Goal: Task Accomplishment & Management: Manage account settings

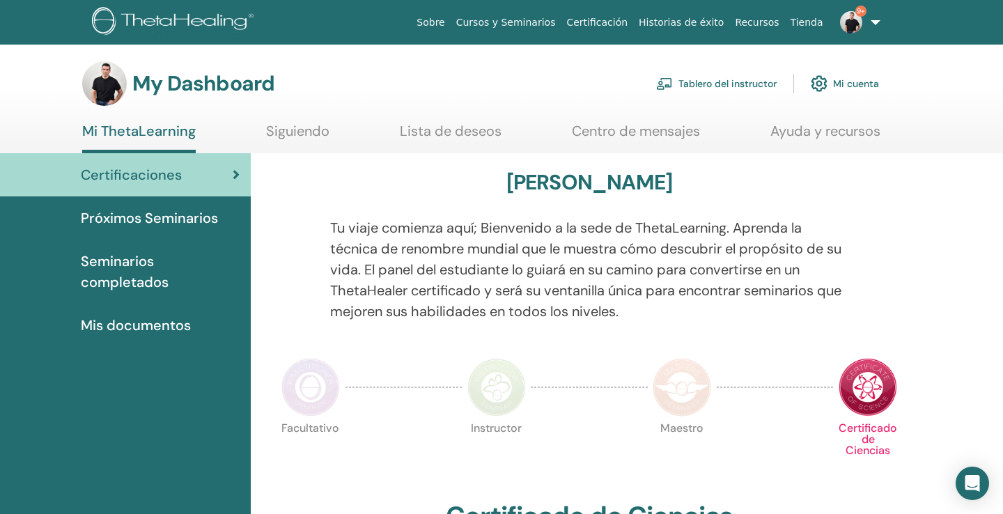
click at [740, 87] on link "Tablero del instructor" at bounding box center [716, 83] width 121 height 31
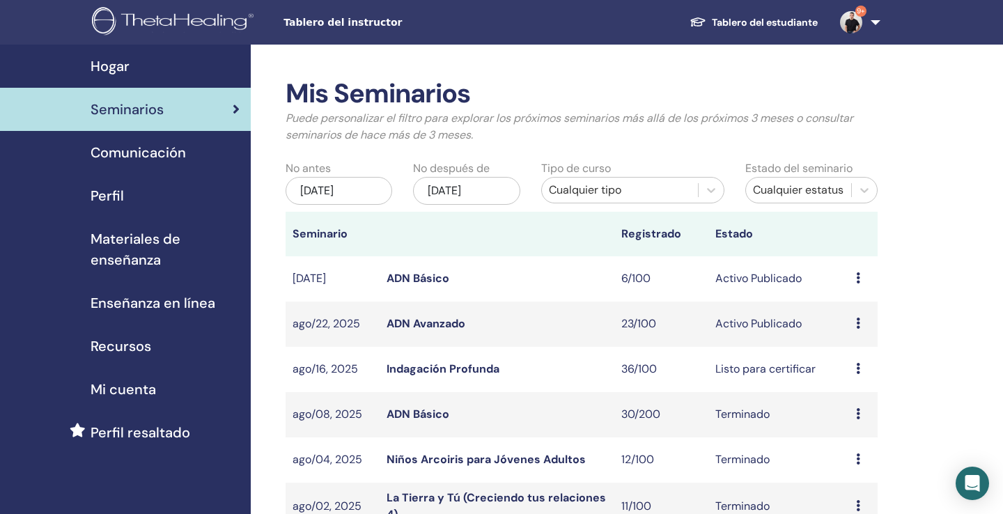
click at [431, 320] on link "ADN Avanzado" at bounding box center [426, 323] width 79 height 15
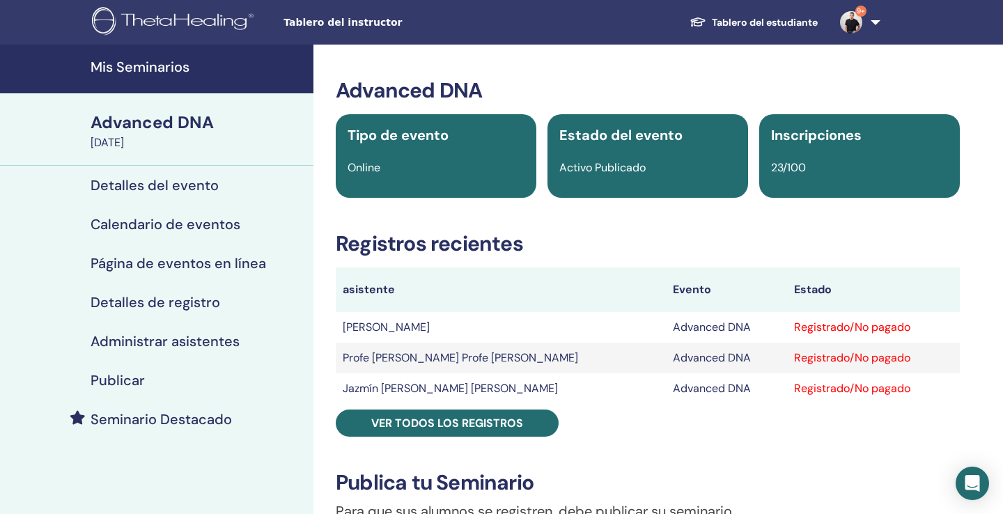
click at [178, 341] on h4 "Administrar asistentes" at bounding box center [165, 341] width 149 height 17
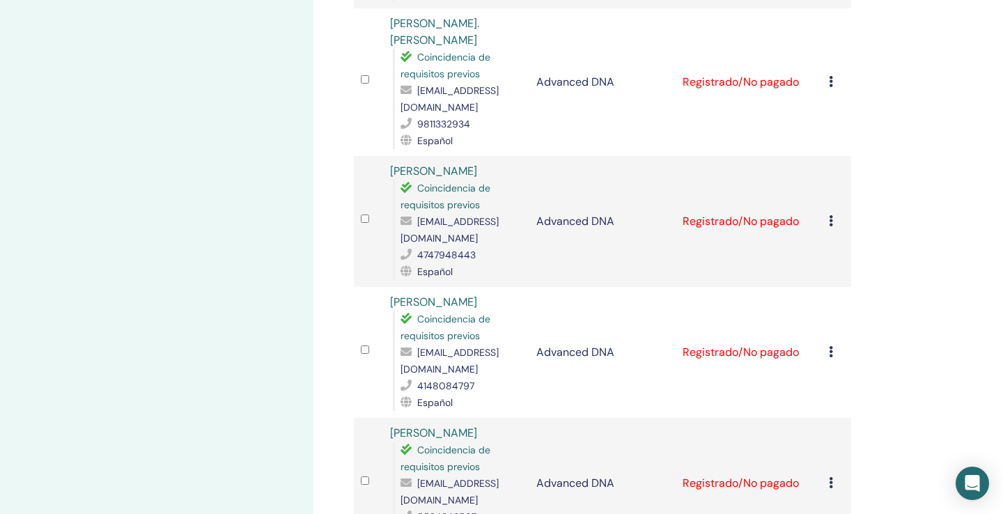
scroll to position [792, 0]
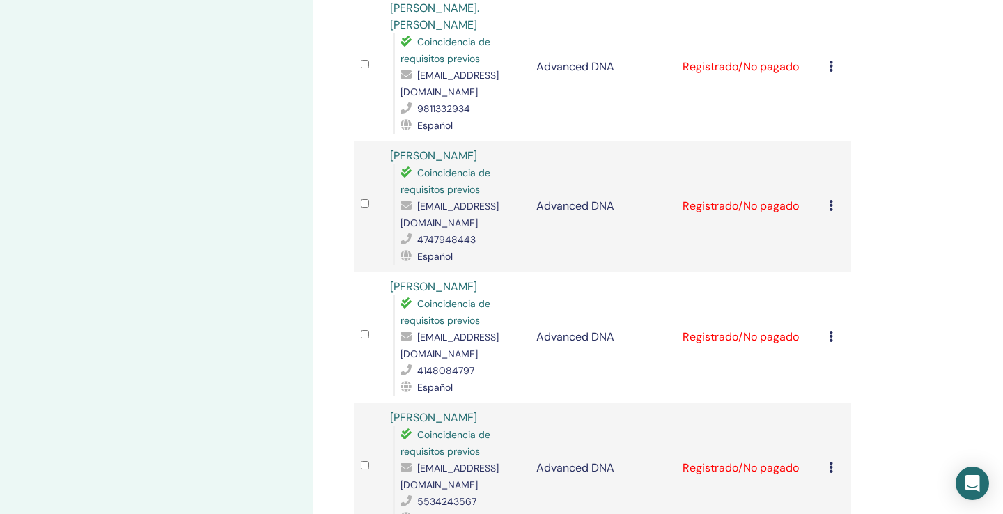
click at [831, 331] on icon at bounding box center [831, 336] width 4 height 11
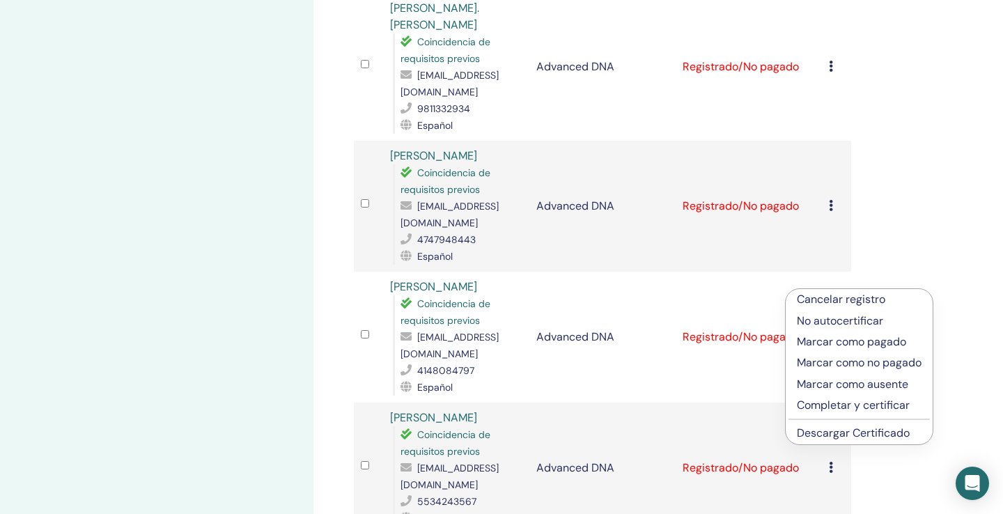
click at [831, 299] on p "Cancelar registro" at bounding box center [859, 299] width 125 height 17
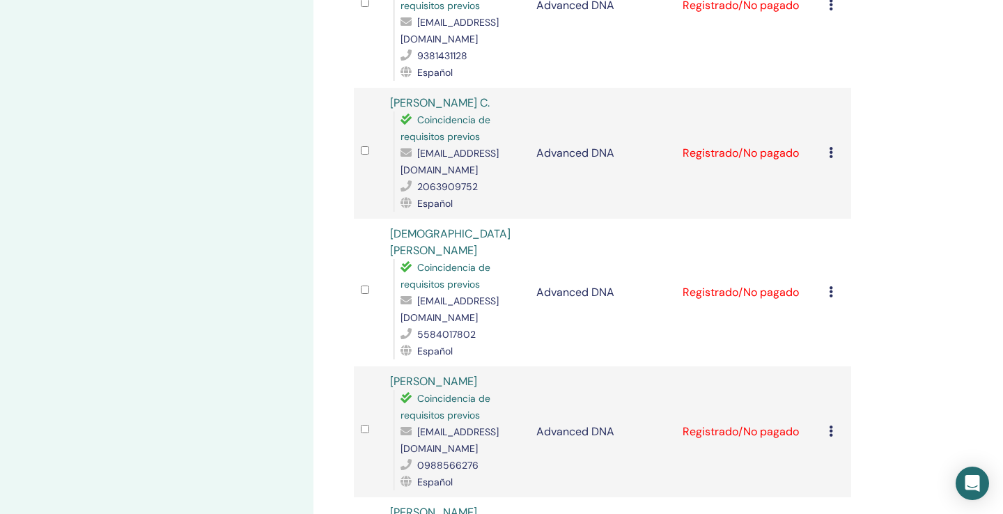
scroll to position [1463, 0]
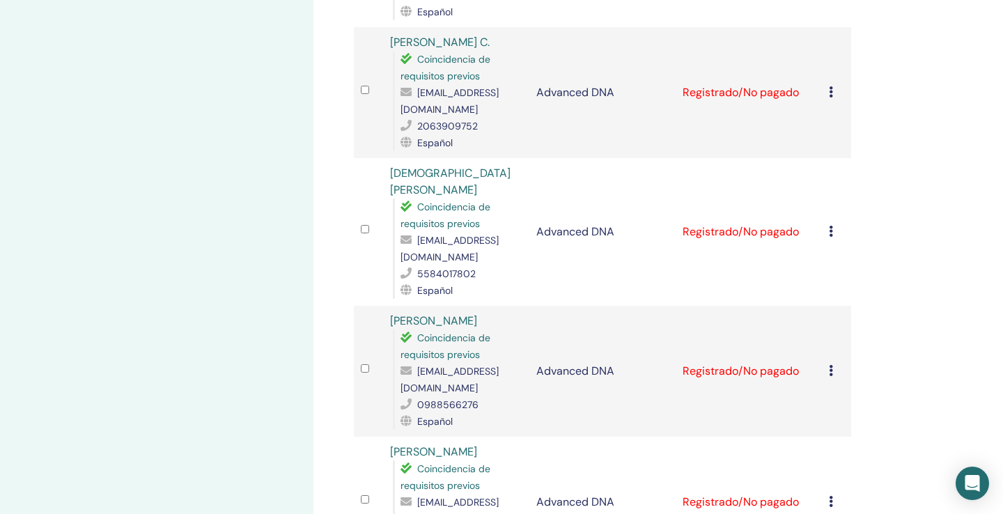
click at [829, 365] on icon at bounding box center [831, 370] width 4 height 11
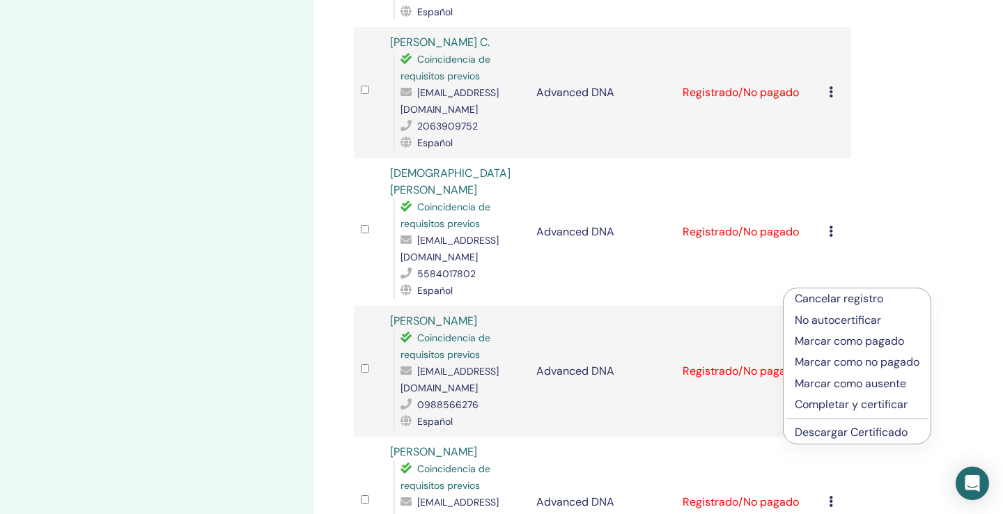
click at [833, 295] on p "Cancelar registro" at bounding box center [857, 299] width 125 height 17
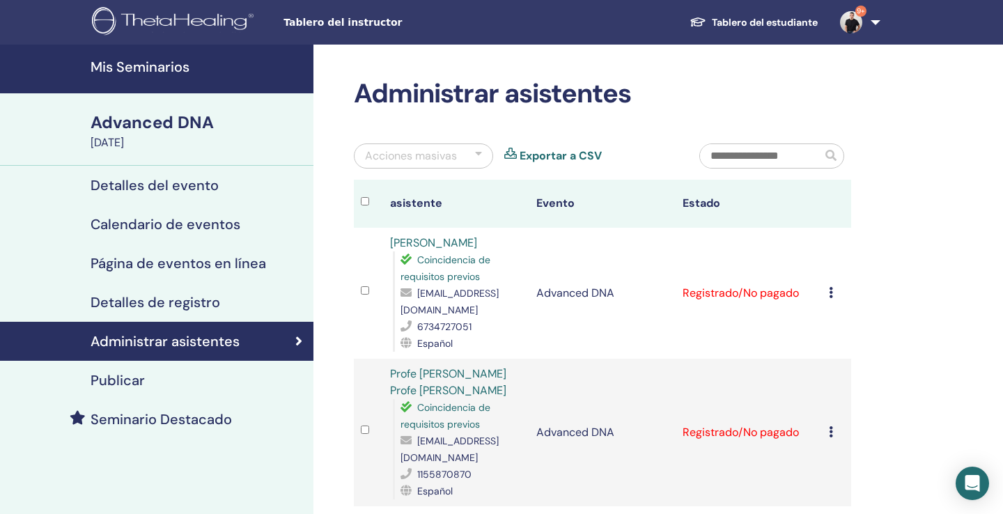
click at [163, 69] on h4 "Mis Seminarios" at bounding box center [198, 67] width 215 height 17
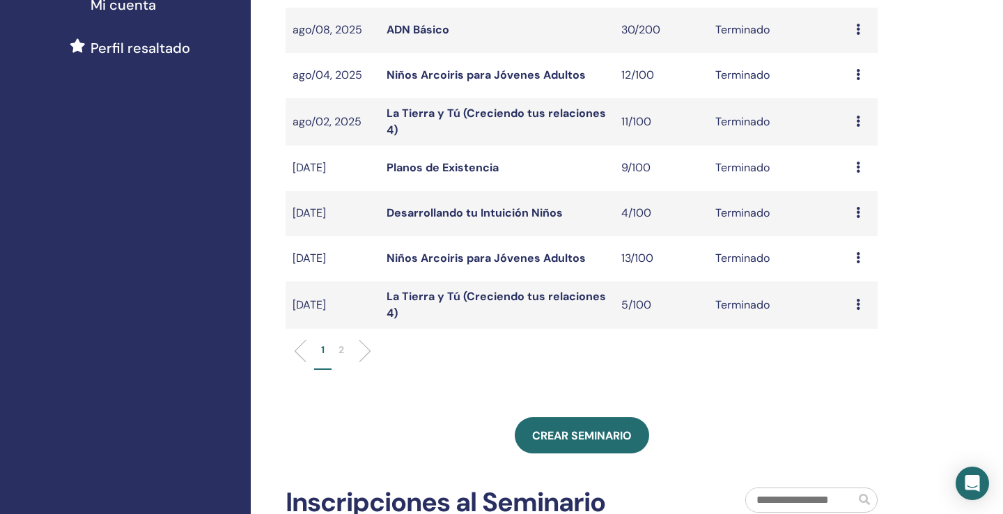
scroll to position [394, 0]
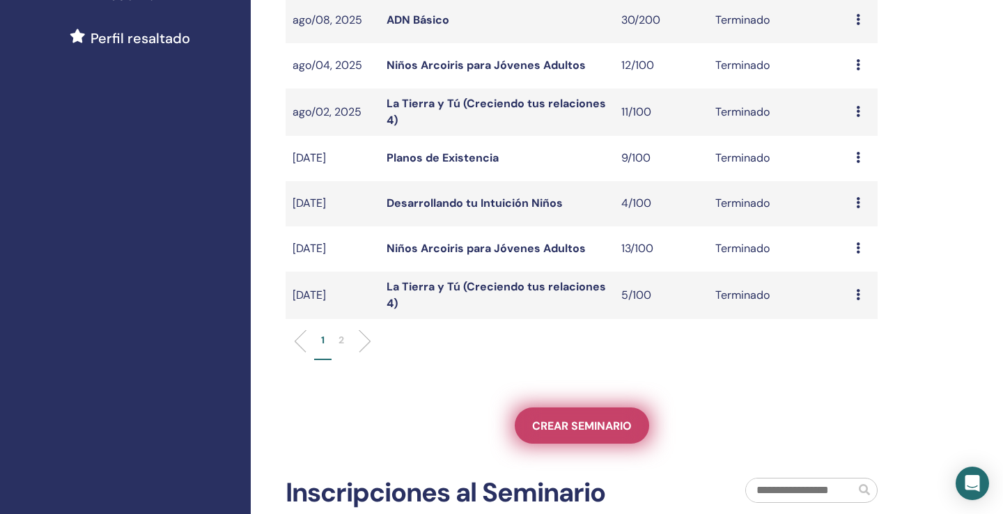
click at [558, 429] on span "Crear seminario" at bounding box center [582, 426] width 100 height 15
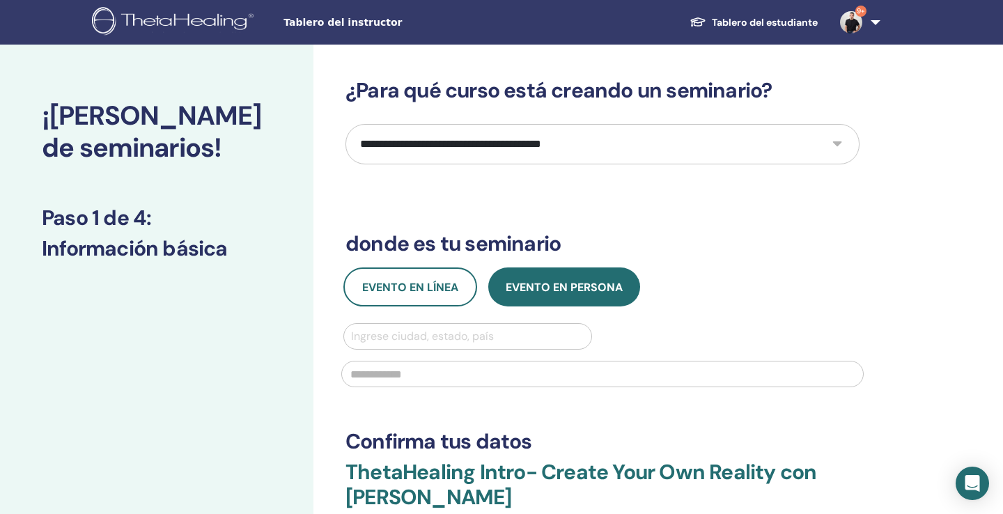
select select "*"
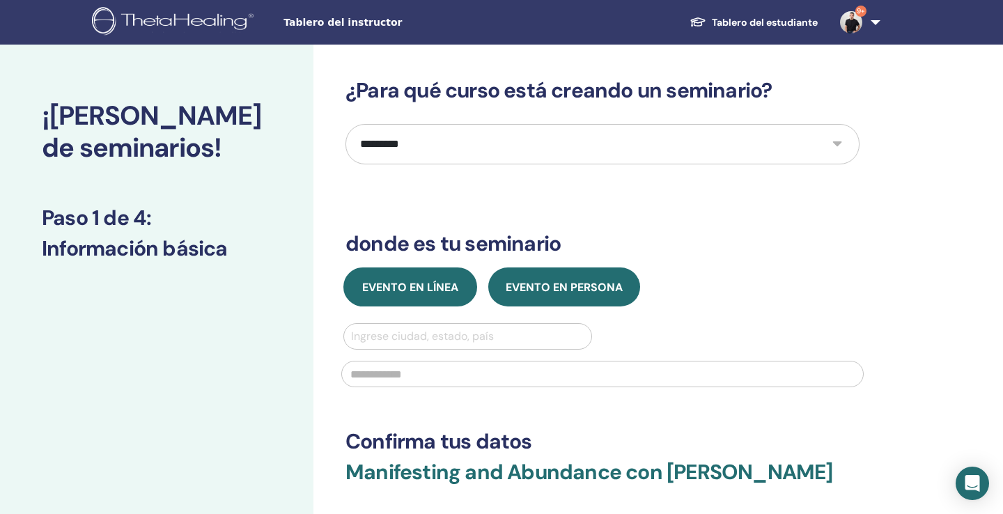
click at [418, 282] on span "Evento en línea" at bounding box center [410, 287] width 96 height 15
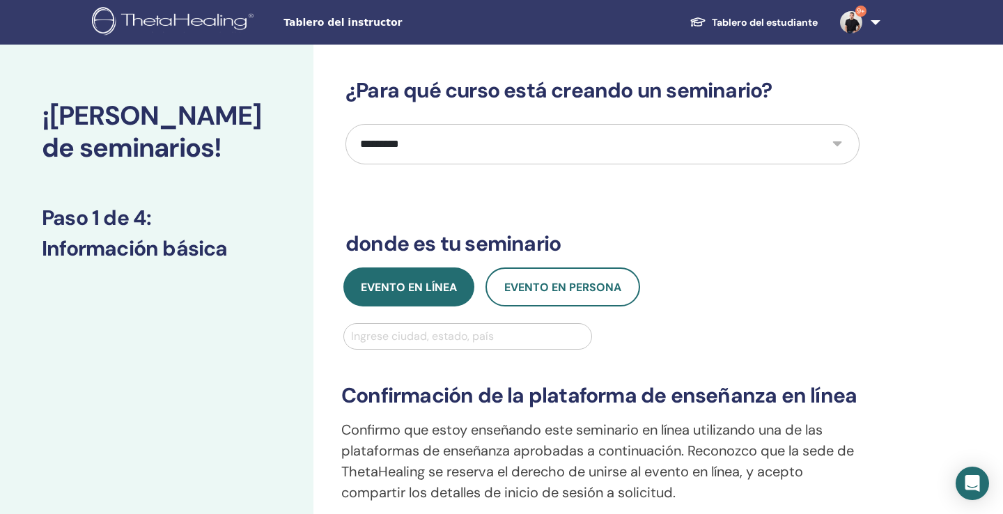
click at [406, 341] on div "Ingrese ciudad, estado, país" at bounding box center [467, 336] width 233 height 17
type input "***"
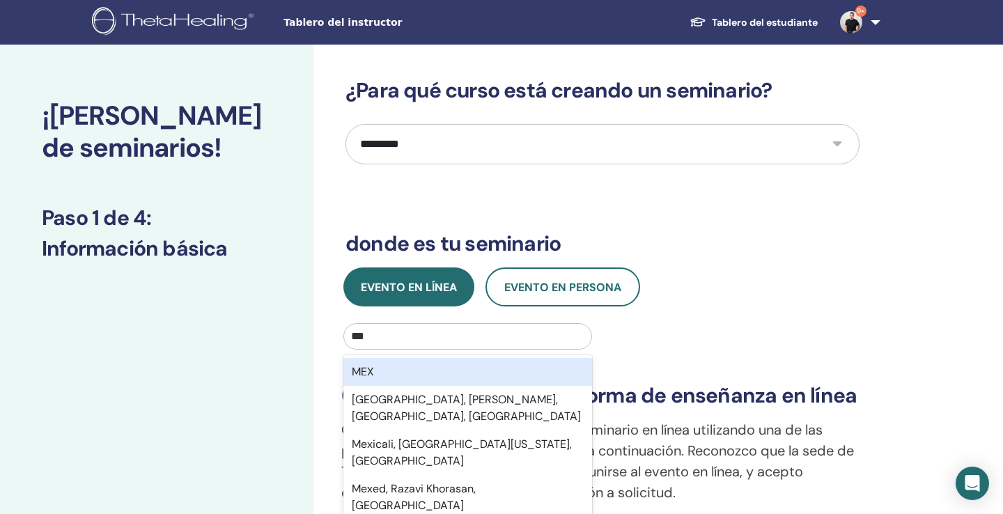
click at [401, 364] on div "MEX" at bounding box center [468, 372] width 249 height 28
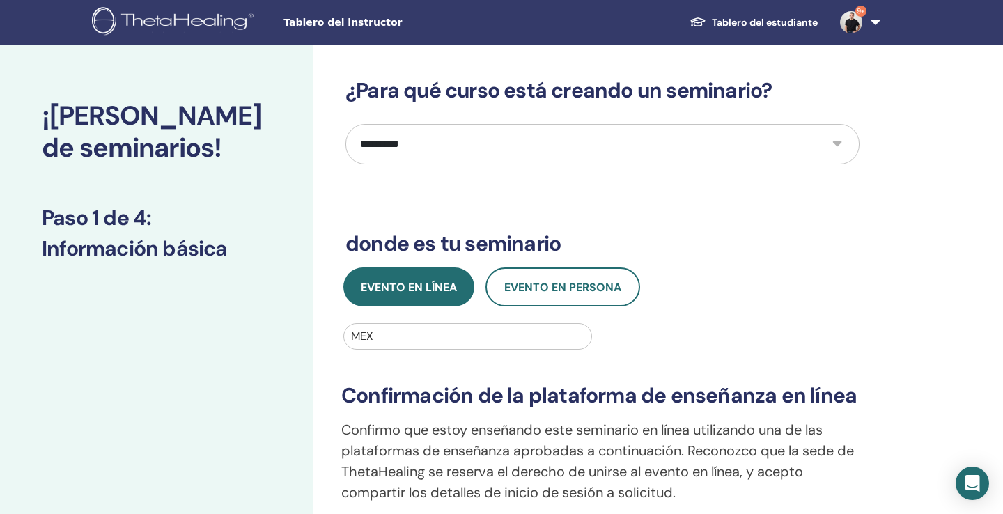
click at [308, 365] on div "¡[PERSON_NAME] de seminarios! Paso 1 de 4 : Información básica" at bounding box center [157, 497] width 314 height 904
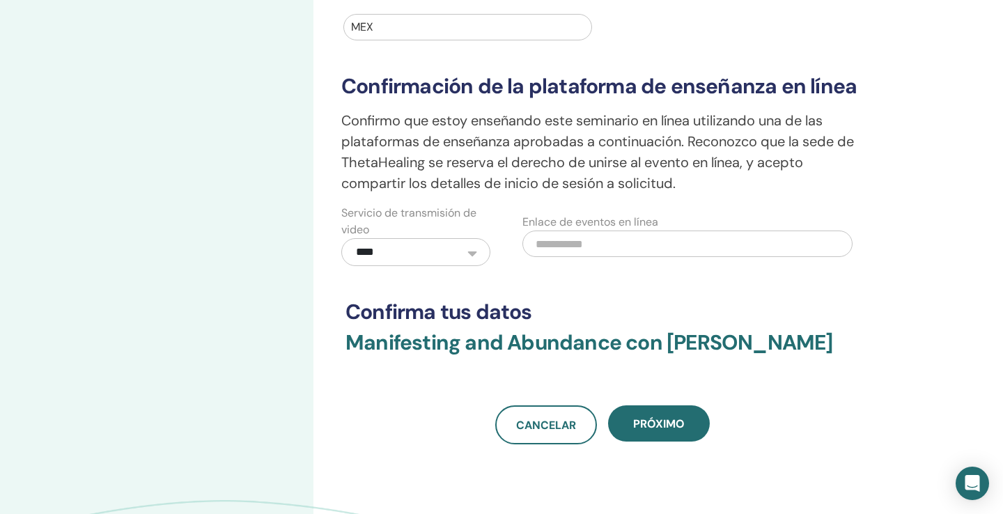
scroll to position [324, 0]
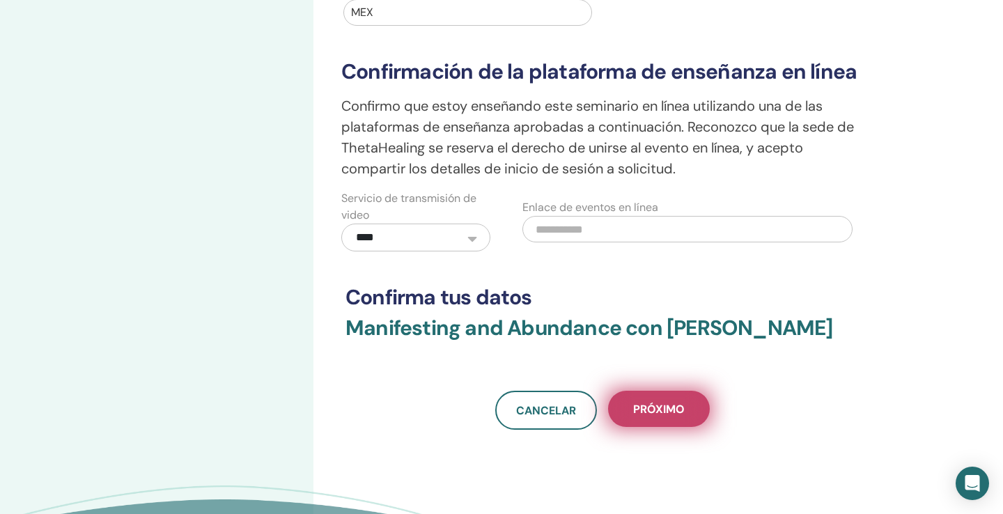
click at [682, 413] on span "próximo" at bounding box center [659, 409] width 52 height 15
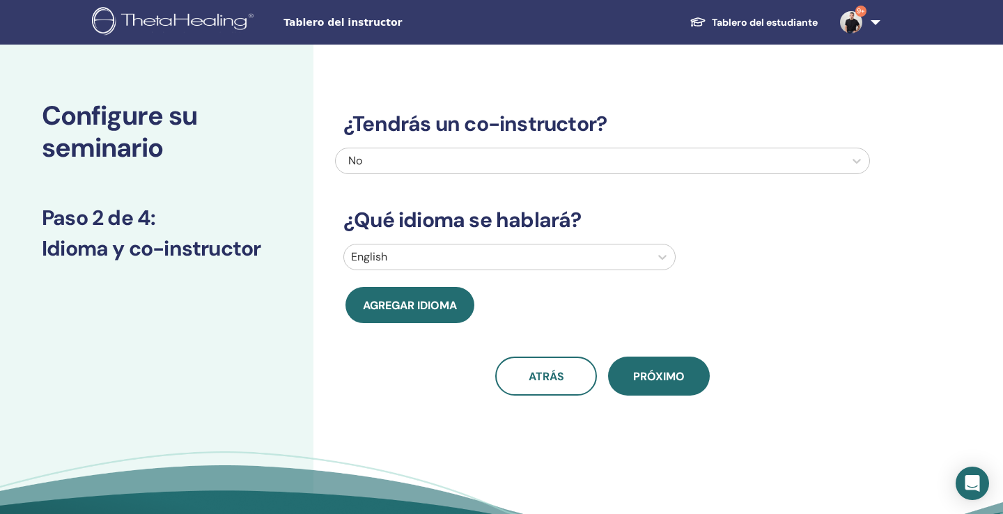
scroll to position [0, 0]
click at [484, 249] on div at bounding box center [497, 257] width 292 height 20
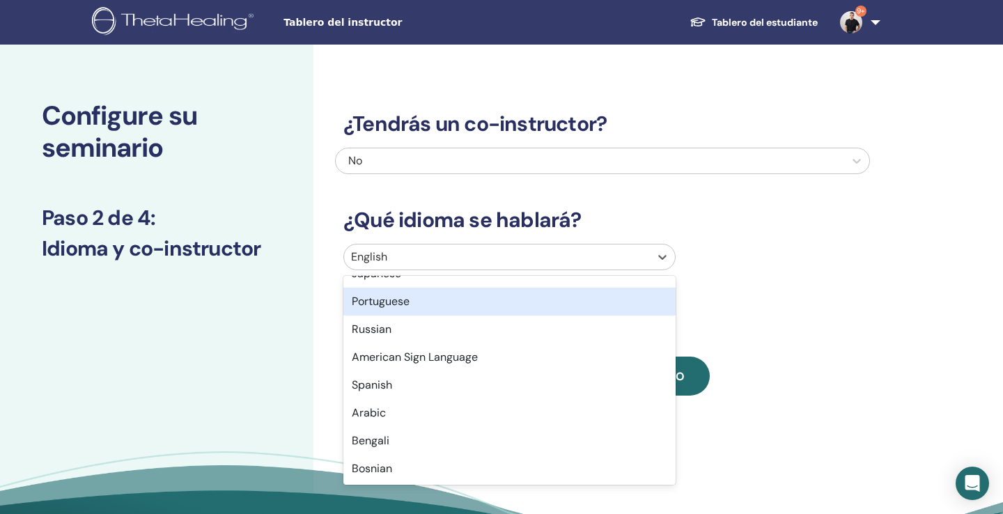
scroll to position [104, 0]
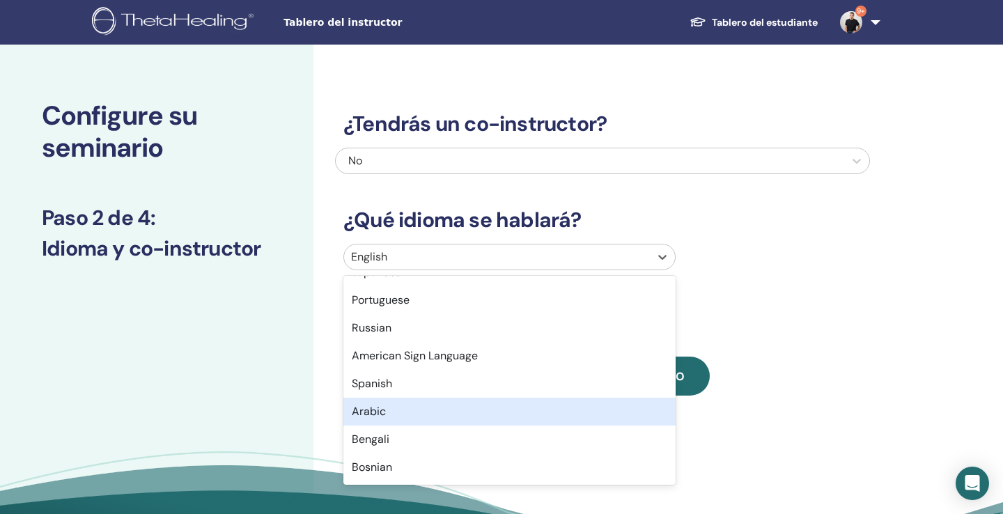
click at [453, 392] on div "Spanish" at bounding box center [510, 384] width 332 height 28
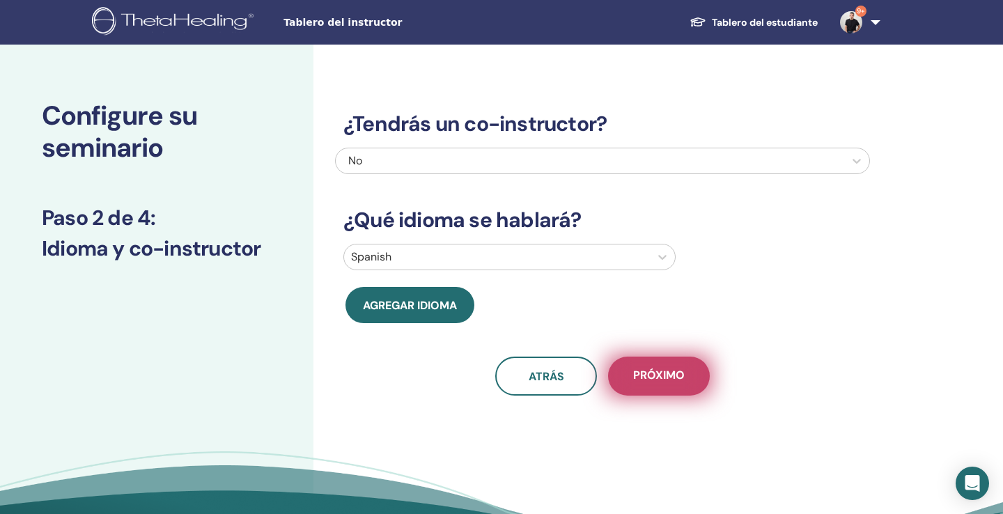
click at [679, 368] on span "próximo" at bounding box center [659, 376] width 52 height 17
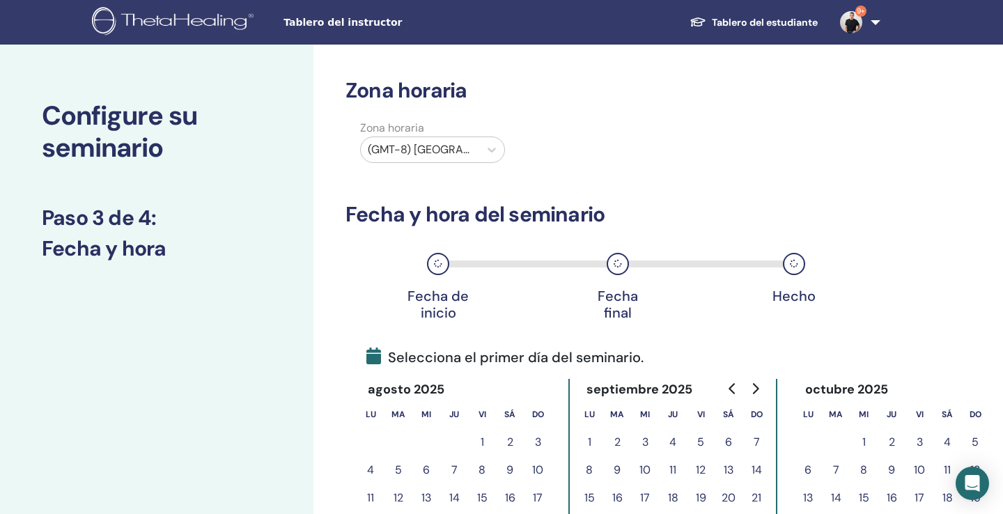
click at [445, 155] on div "(GMT-8) US/Alaska" at bounding box center [420, 149] width 105 height 17
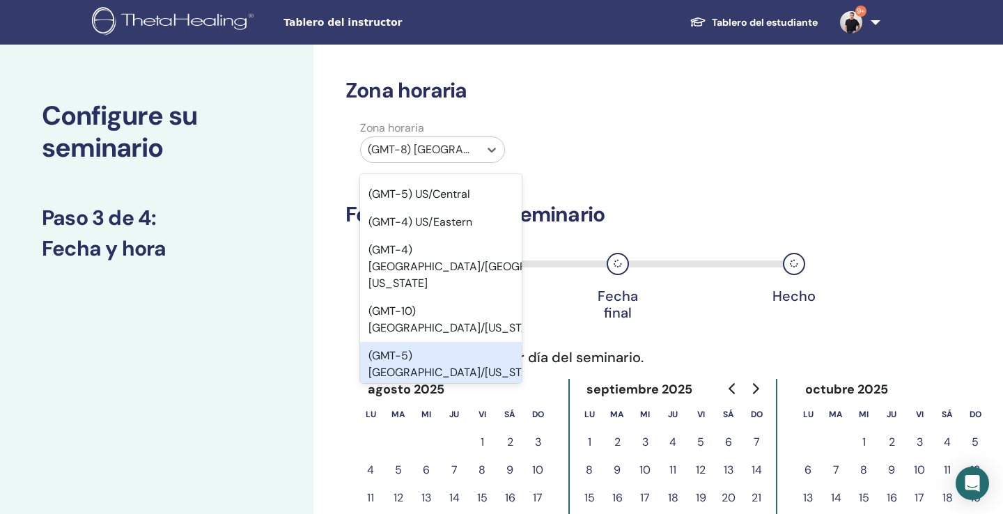
scroll to position [127, 0]
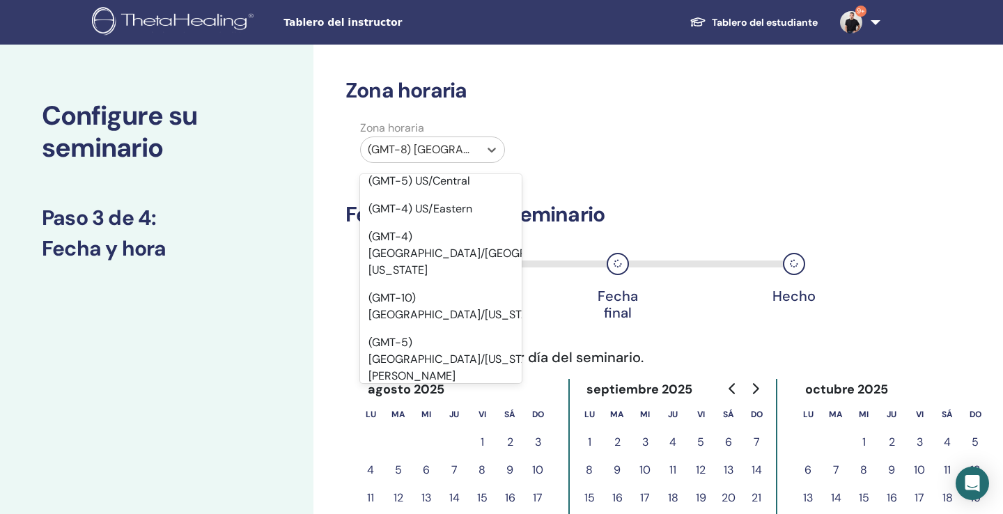
click at [432, 435] on div "(GMT-6) US/Mountain" at bounding box center [441, 449] width 162 height 28
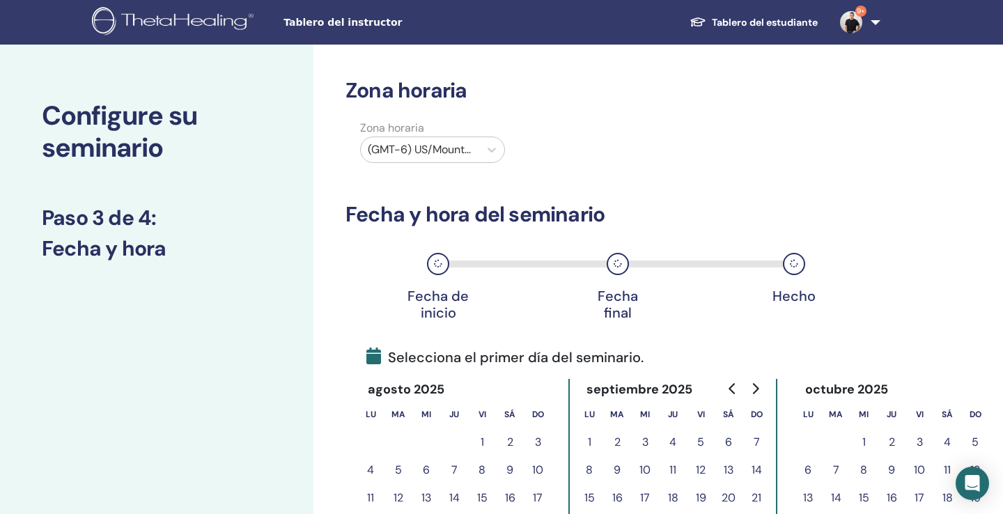
click at [265, 341] on div "Configure su seminario Paso 3 de 4 : Fecha y hora" at bounding box center [157, 446] width 314 height 802
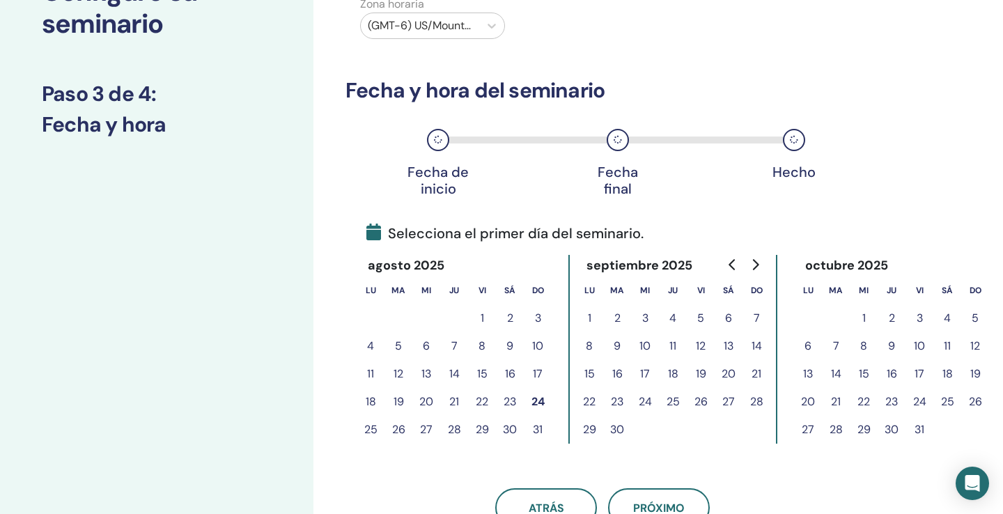
scroll to position [130, 0]
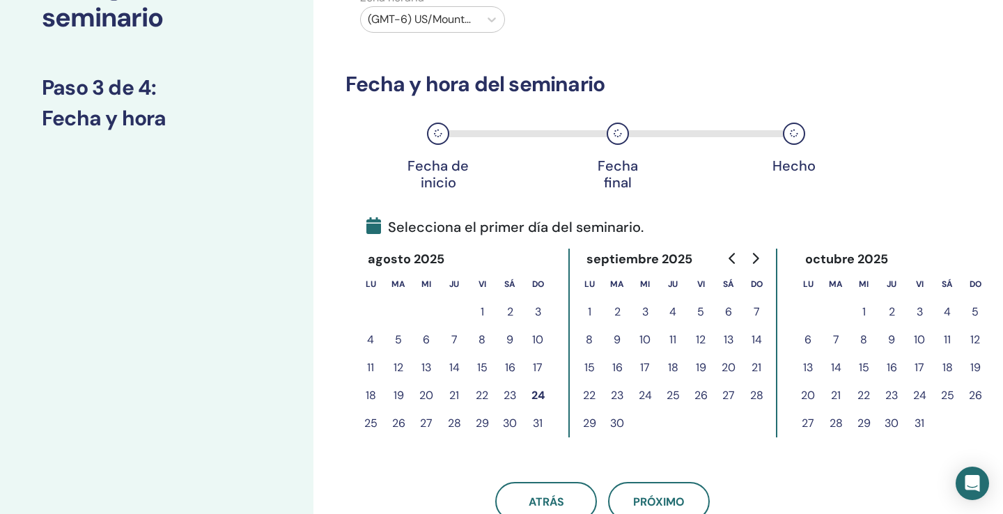
click at [511, 418] on button "30" at bounding box center [510, 424] width 28 height 28
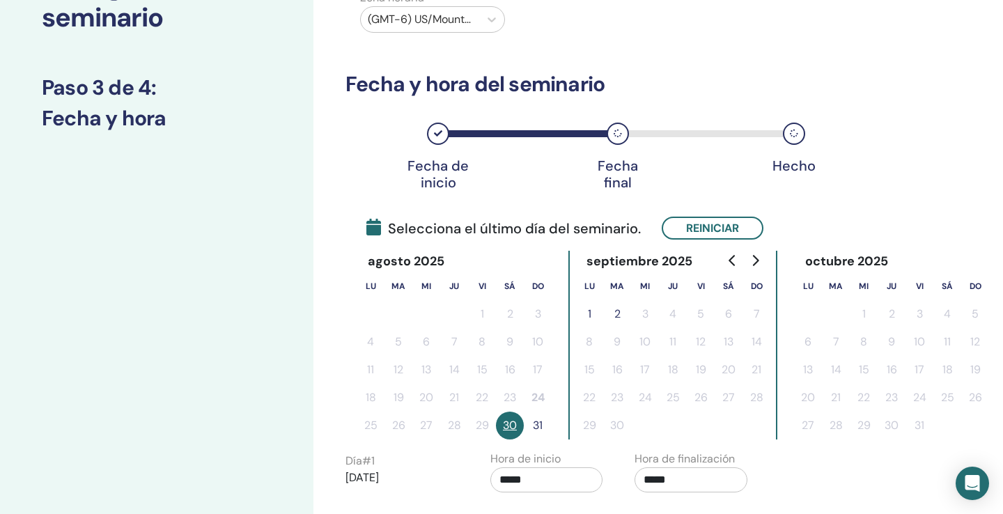
click at [537, 424] on button "31" at bounding box center [538, 426] width 28 height 28
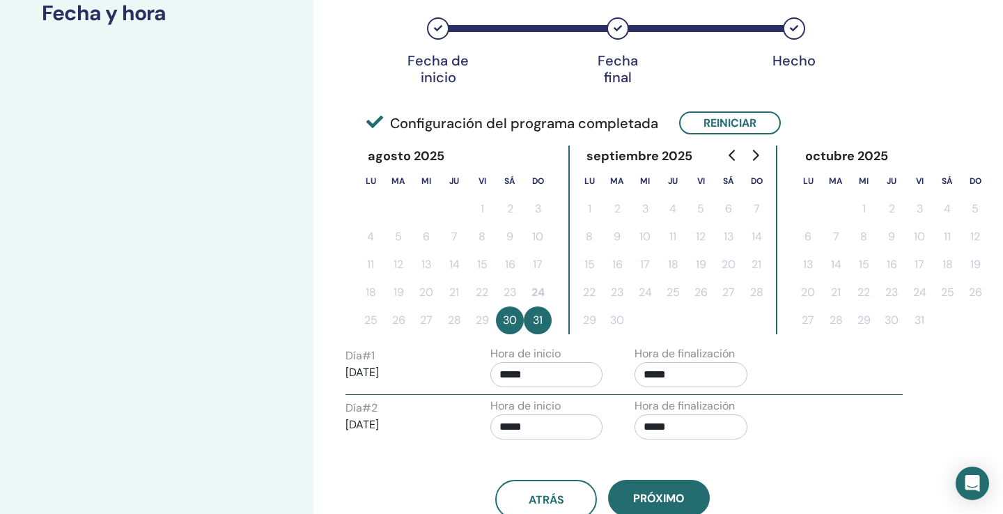
scroll to position [236, 0]
click at [643, 369] on input "*****" at bounding box center [691, 374] width 113 height 25
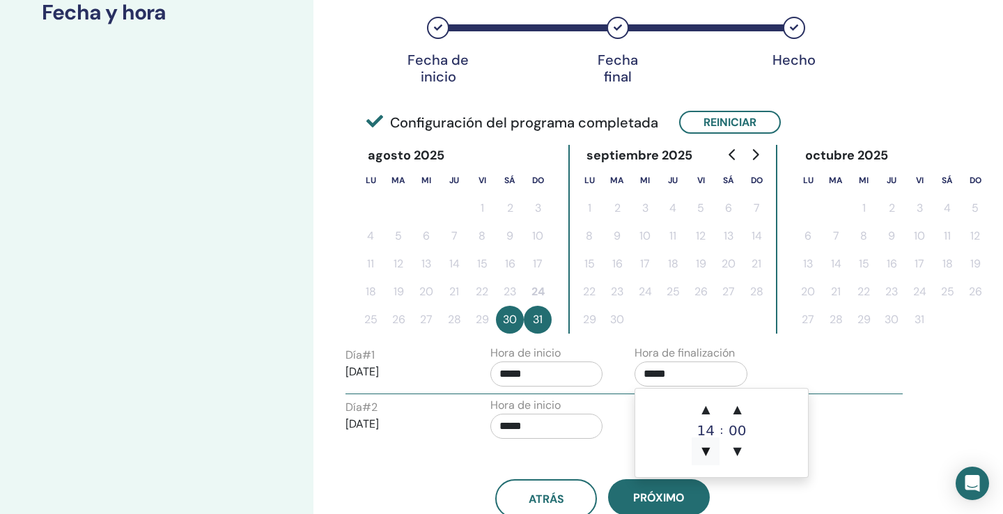
click at [704, 445] on span "▼" at bounding box center [706, 452] width 28 height 28
type input "*****"
click at [733, 355] on label "Hora de finalización" at bounding box center [685, 353] width 100 height 17
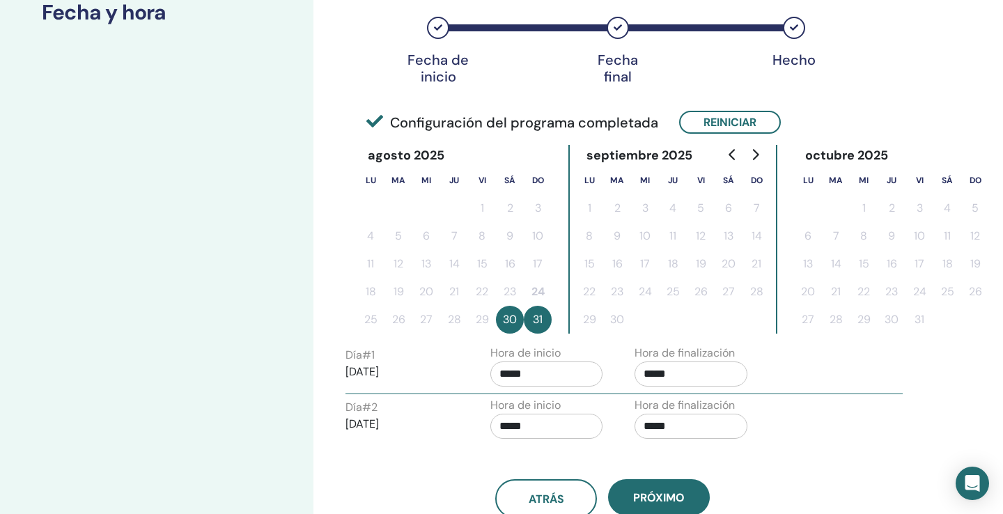
scroll to position [270, 0]
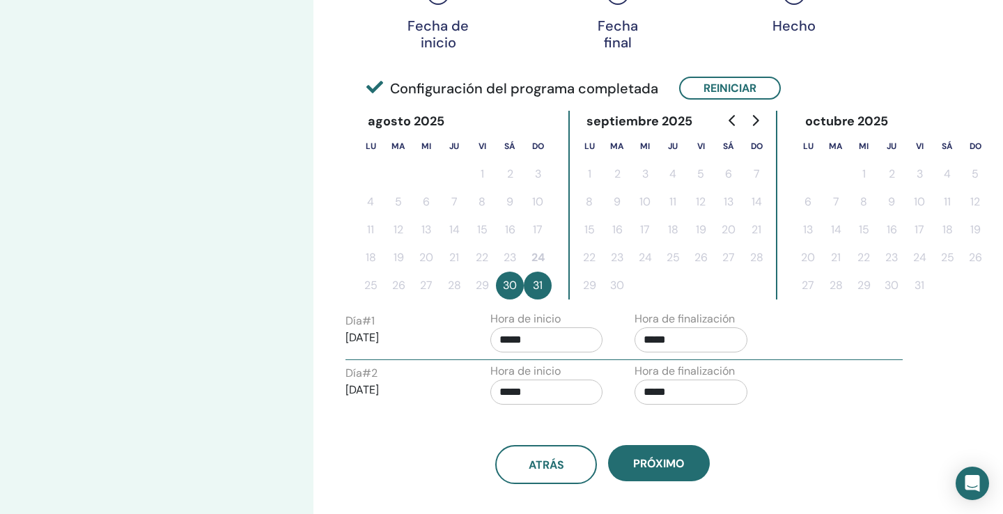
click at [649, 390] on input "*****" at bounding box center [691, 392] width 113 height 25
click at [704, 463] on span "▼" at bounding box center [706, 470] width 28 height 28
type input "*****"
click at [828, 383] on div "Día # 2 2025/08/31 Hora de inicio ***** Hora de finalización *****" at bounding box center [624, 387] width 578 height 49
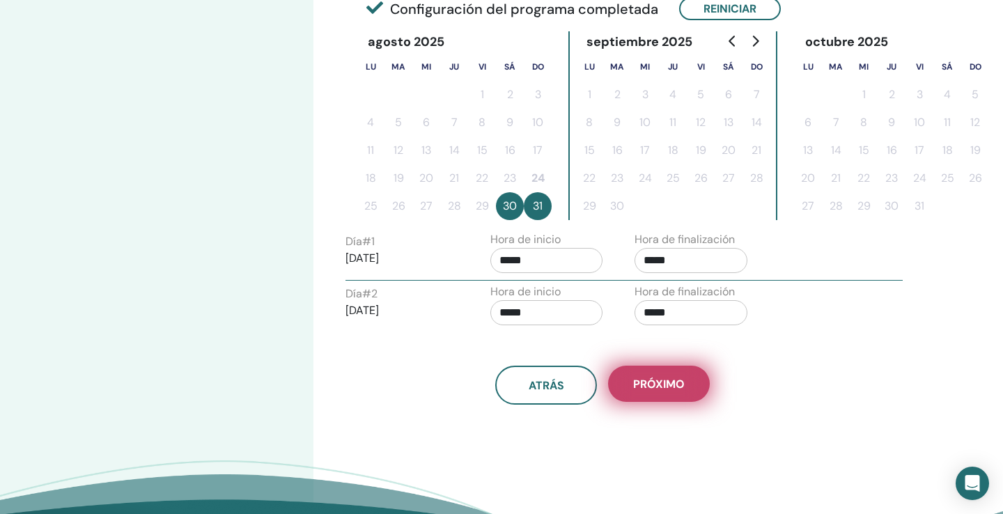
click at [656, 392] on button "próximo" at bounding box center [659, 384] width 102 height 36
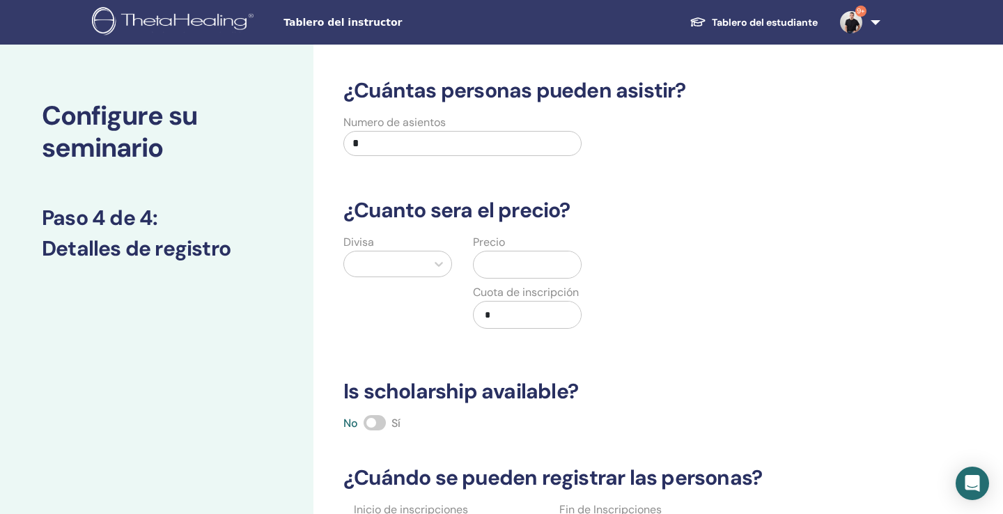
scroll to position [0, 0]
click at [425, 144] on input "*" at bounding box center [463, 143] width 238 height 25
type input "***"
click at [408, 261] on div at bounding box center [385, 264] width 68 height 20
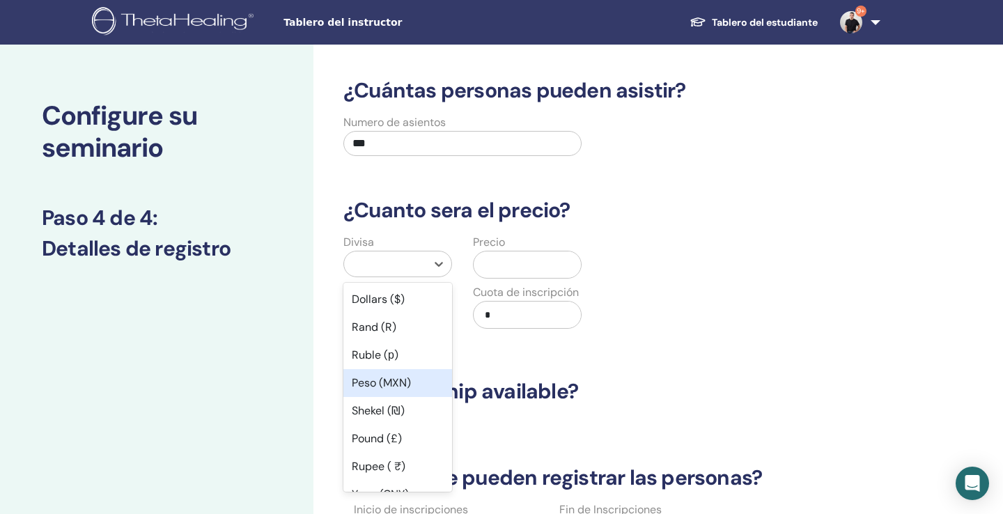
click at [390, 386] on div "Peso (MXN)" at bounding box center [398, 383] width 109 height 28
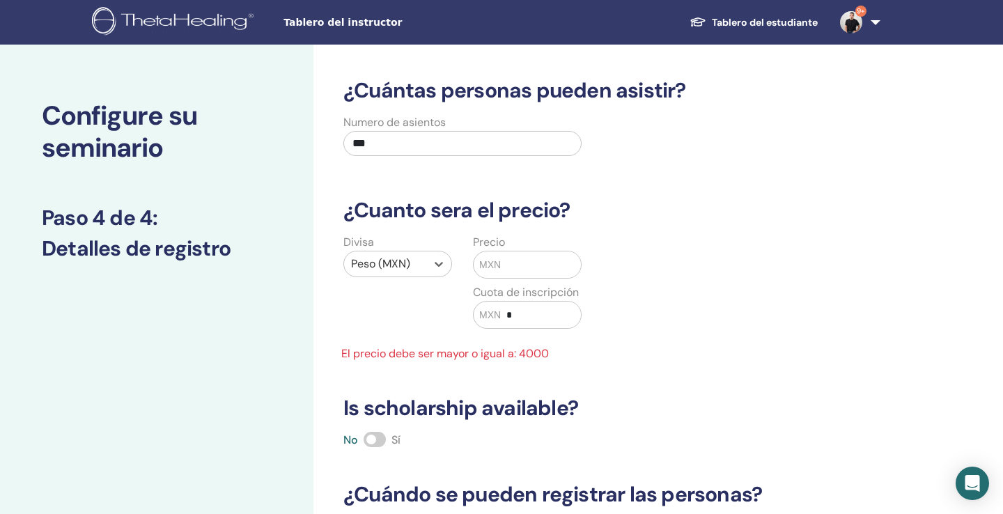
click at [524, 272] on input "text" at bounding box center [541, 265] width 80 height 26
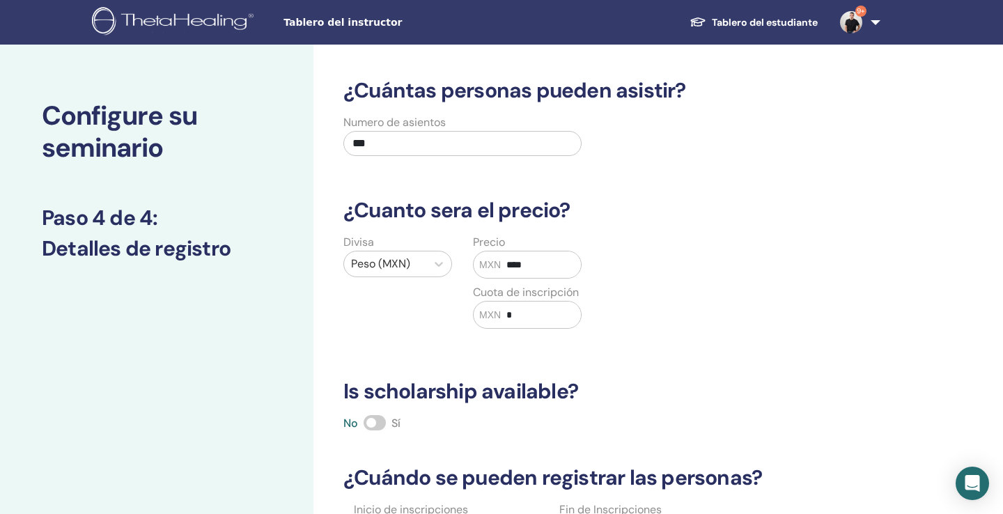
type input "****"
click at [540, 312] on input "*" at bounding box center [541, 315] width 80 height 26
type input "***"
click at [712, 374] on div "¿Cuántas personas pueden asistir? Numero de asientos *** ¿Cuanto sera el precio…" at bounding box center [602, 356] width 535 height 556
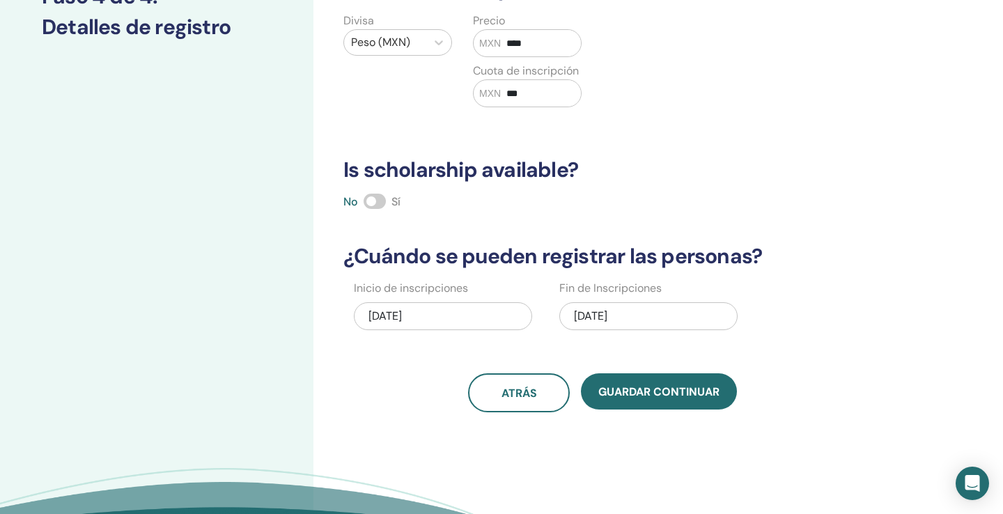
scroll to position [305, 0]
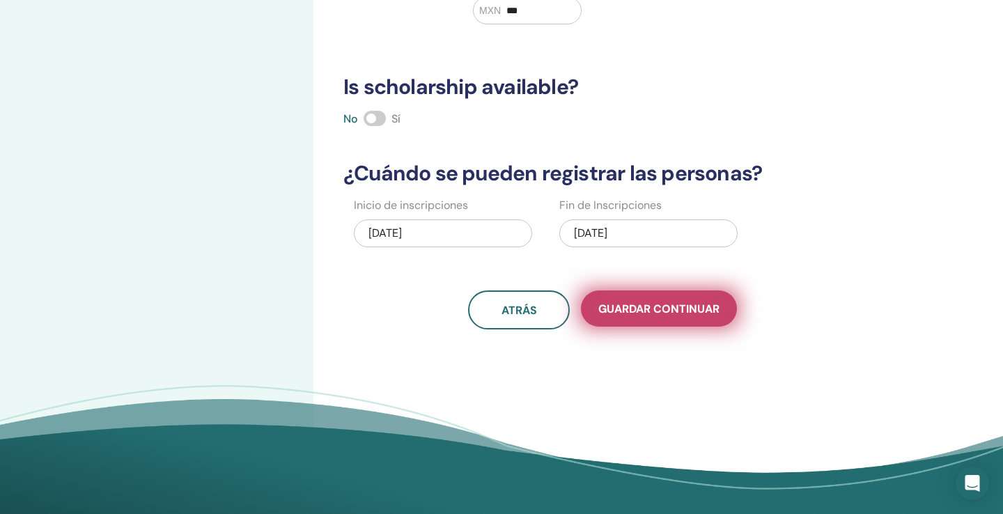
click at [652, 302] on span "Guardar Continuar" at bounding box center [659, 309] width 121 height 15
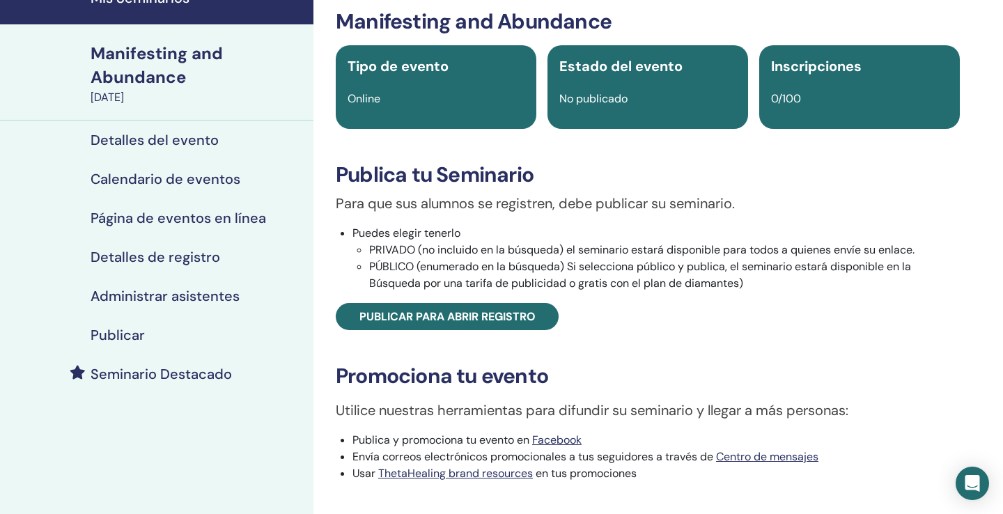
scroll to position [80, 0]
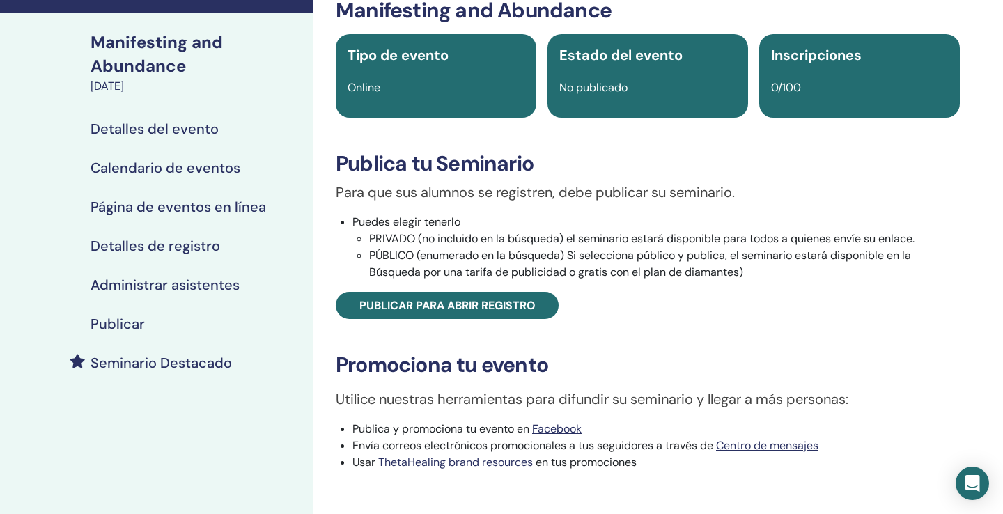
click at [133, 331] on h4 "Publicar" at bounding box center [118, 324] width 54 height 17
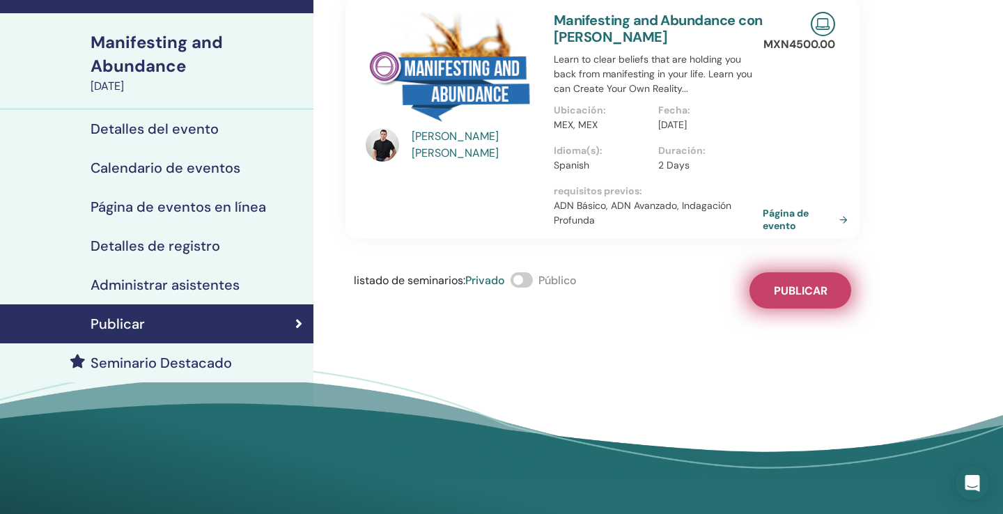
click at [818, 293] on span "Publicar" at bounding box center [801, 291] width 54 height 15
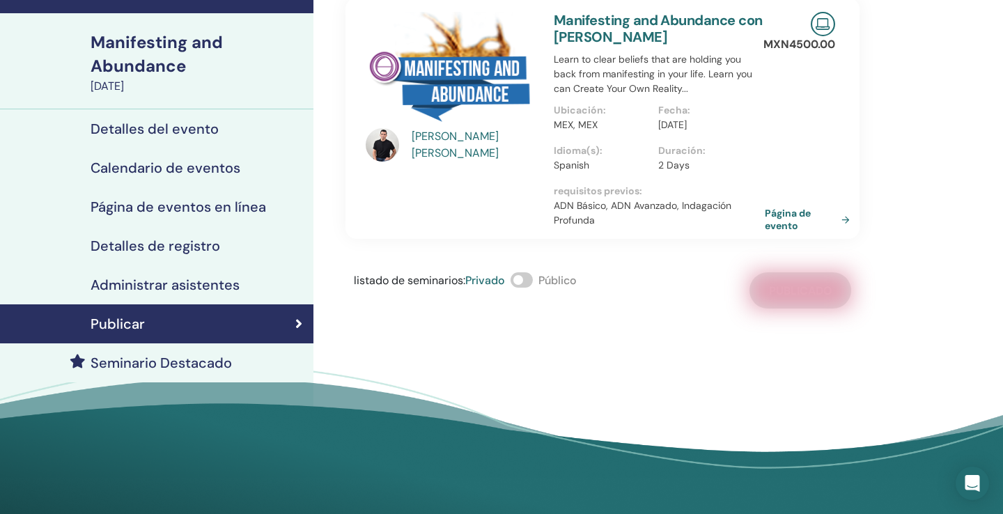
click at [782, 225] on link "Página de evento" at bounding box center [810, 219] width 91 height 25
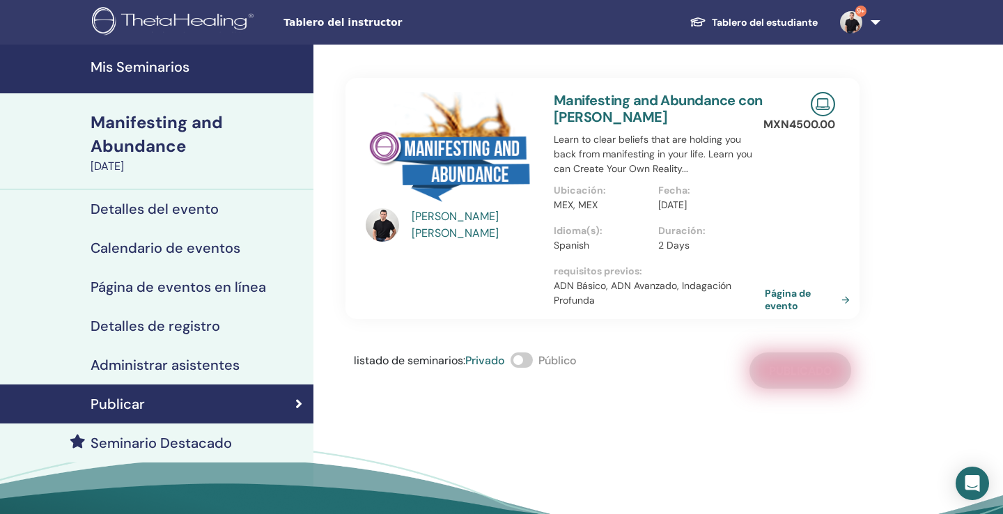
click at [778, 302] on link "Página de evento" at bounding box center [810, 299] width 91 height 25
click at [162, 68] on h4 "Mis Seminarios" at bounding box center [198, 67] width 215 height 17
